Goal: Find specific page/section: Find specific page/section

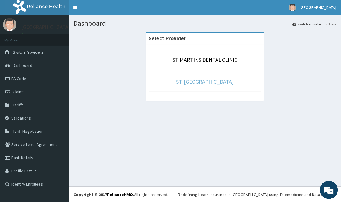
click at [182, 80] on link "ST. [GEOGRAPHIC_DATA]" at bounding box center [205, 81] width 58 height 7
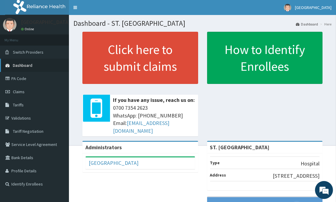
click at [20, 78] on link "PA Code" at bounding box center [34, 78] width 69 height 13
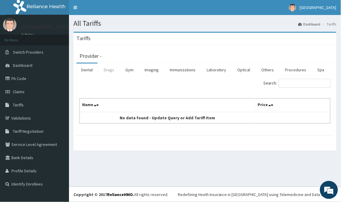
click at [108, 72] on link "Drugs" at bounding box center [109, 70] width 20 height 13
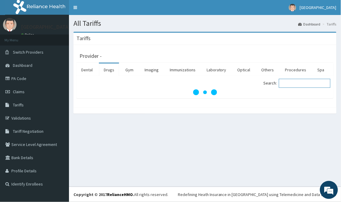
click at [301, 83] on input "Search:" at bounding box center [305, 83] width 52 height 9
type input "OTRIVI"
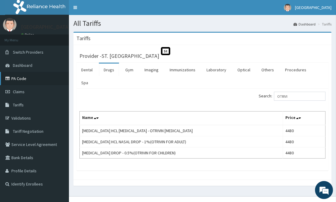
click at [24, 82] on link "PA Code" at bounding box center [34, 78] width 69 height 13
